Goal: Understand process/instructions: Learn how to perform a task or action

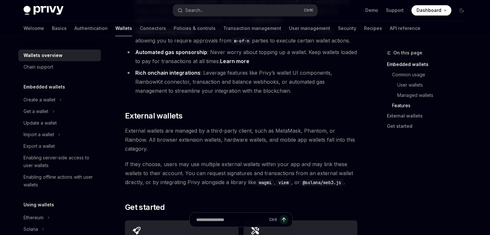
scroll to position [888, 0]
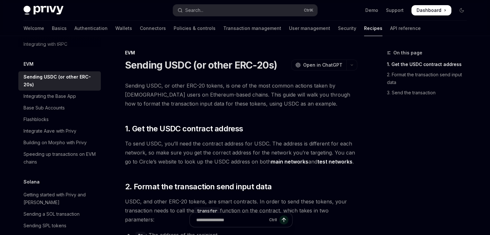
click at [383, 139] on div "On this page 1. Get the USDC contract address 2. Format the transaction send in…" at bounding box center [423, 142] width 98 height 186
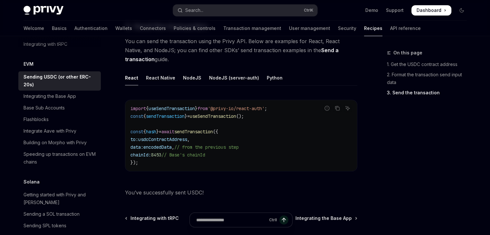
scroll to position [515, 0]
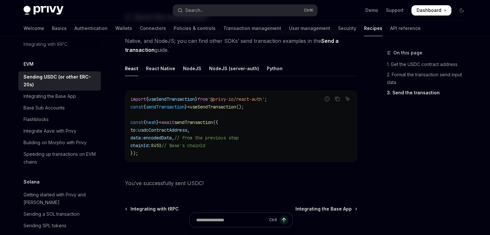
drag, startPoint x: 229, startPoint y: 146, endPoint x: 137, endPoint y: 145, distance: 92.8
click at [137, 145] on code "import { useSendTransaction } from '@privy-io/react-auth' ; const { sendTransac…" at bounding box center [240, 126] width 221 height 62
copy span "chainId: 8453 // Base's chainId"
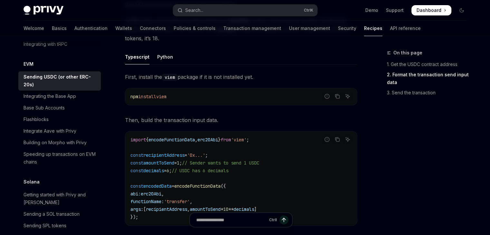
scroll to position [274, 0]
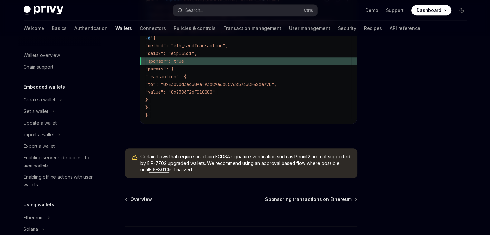
scroll to position [318, 0]
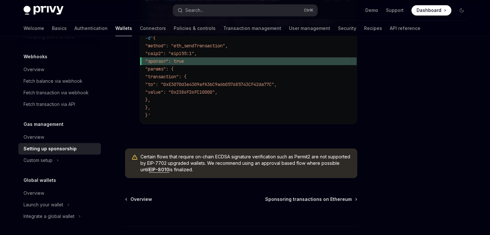
click at [389, 103] on div at bounding box center [423, 142] width 98 height 186
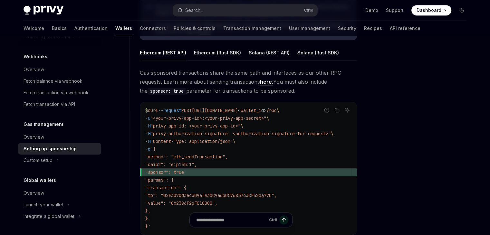
scroll to position [403, 0]
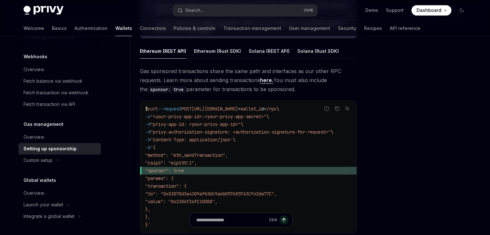
click at [265, 80] on link "here." at bounding box center [266, 80] width 13 height 7
type textarea "*"
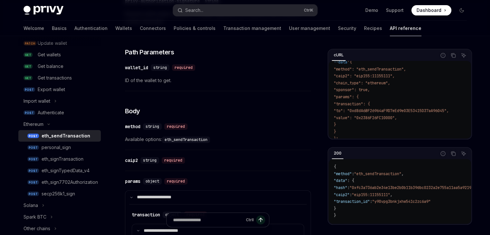
scroll to position [50, 0]
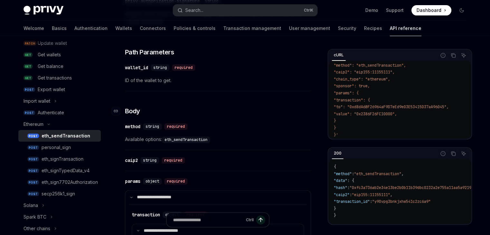
click at [232, 107] on h3 "​ Body" at bounding box center [218, 111] width 186 height 9
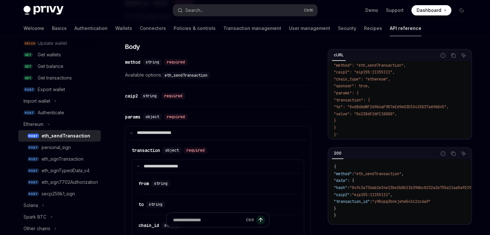
scroll to position [207, 0]
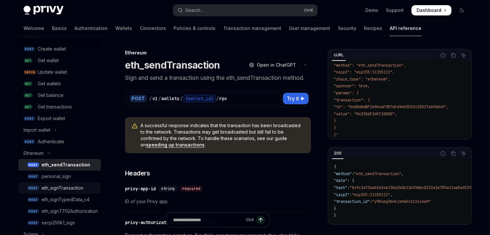
scroll to position [70, 0]
